Goal: Information Seeking & Learning: Learn about a topic

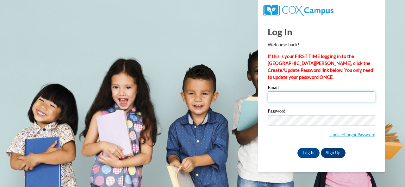
click at [299, 98] on input "Email" at bounding box center [320, 97] width 107 height 11
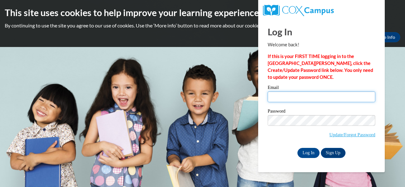
type input "davis.jill.r@muscogee.k12.ga.us"
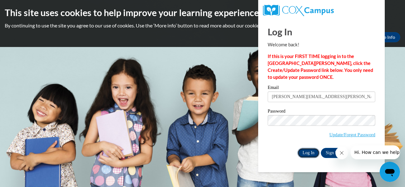
click at [311, 152] on input "Log In" at bounding box center [308, 153] width 22 height 10
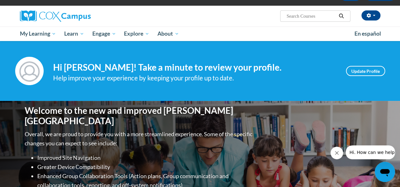
scroll to position [32, 0]
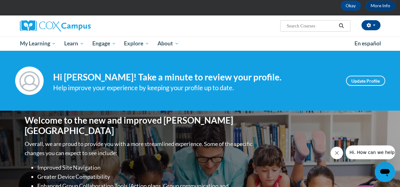
click at [310, 24] on input "Search..." at bounding box center [311, 26] width 51 height 8
type input "reading comprehension"
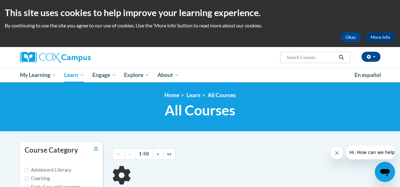
type input "reading comprehension"
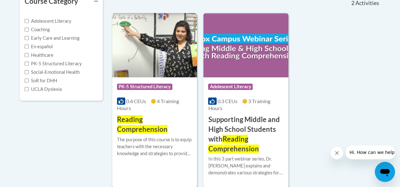
scroll to position [158, 0]
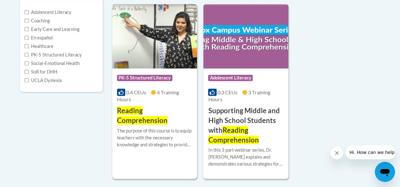
click at [129, 119] on span "Reading Comprehension" at bounding box center [142, 116] width 51 height 18
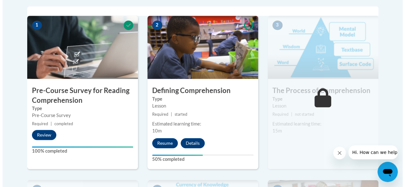
scroll to position [221, 0]
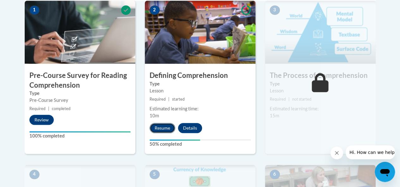
click at [161, 127] on button "Resume" at bounding box center [163, 128] width 26 height 10
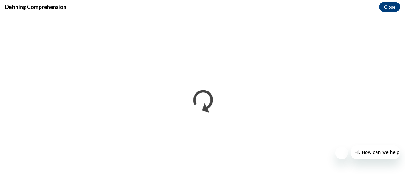
scroll to position [0, 0]
click at [386, 6] on button "Close" at bounding box center [389, 7] width 21 height 10
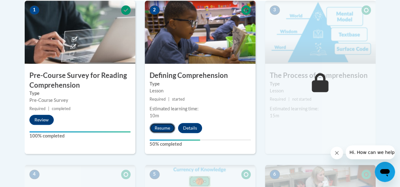
click at [162, 129] on button "Resume" at bounding box center [163, 128] width 26 height 10
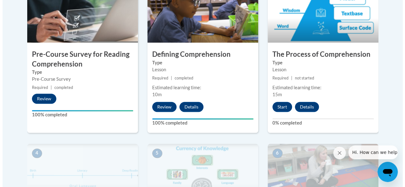
scroll to position [253, 0]
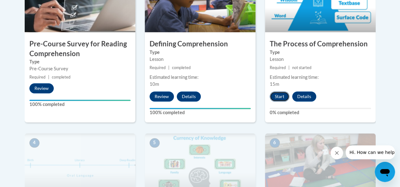
click at [282, 96] on button "Start" at bounding box center [280, 97] width 20 height 10
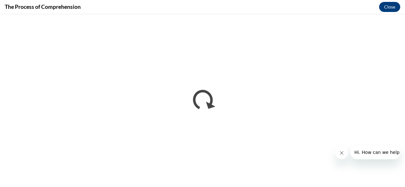
scroll to position [0, 0]
